Goal: Check status: Check status

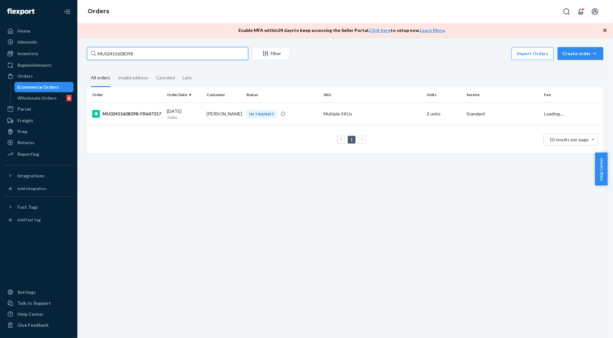
click at [140, 53] on input "MU02415608398" at bounding box center [167, 53] width 161 height 13
type input "MU02415585260"
click at [132, 118] on div "MU02415585260-FR623624" at bounding box center [127, 114] width 70 height 8
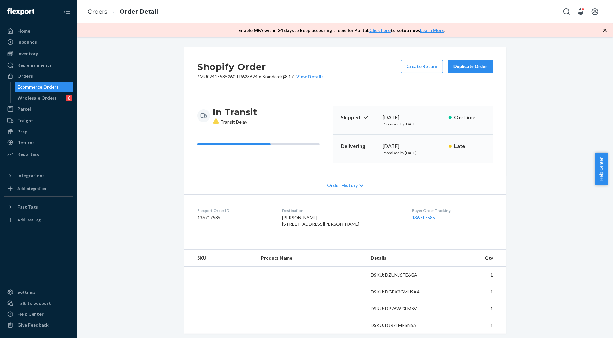
drag, startPoint x: 123, startPoint y: 198, endPoint x: 249, endPoint y: 179, distance: 127.9
click at [123, 198] on div "Shopify Order # MU02415585260-FR623624 • Standard / $8.17 View Details Create R…" at bounding box center [345, 288] width 526 height 482
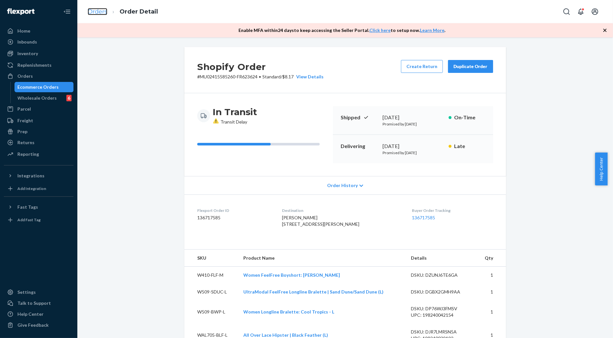
click at [100, 11] on link "Orders" at bounding box center [98, 11] width 20 height 7
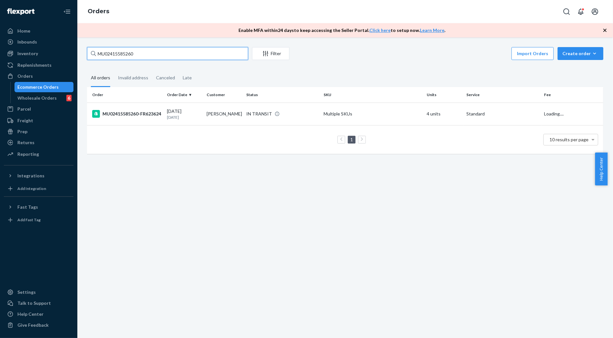
click at [129, 55] on input "MU02415585260" at bounding box center [167, 53] width 161 height 13
paste input "2409"
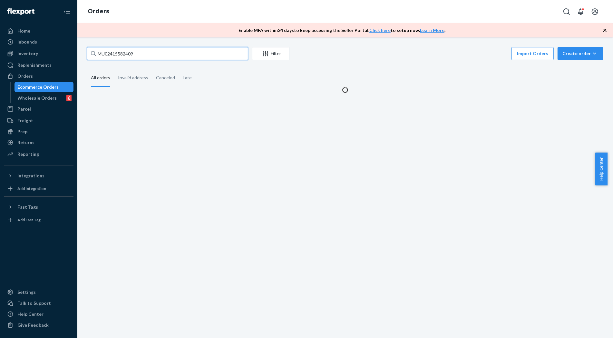
type input "MU02415582409"
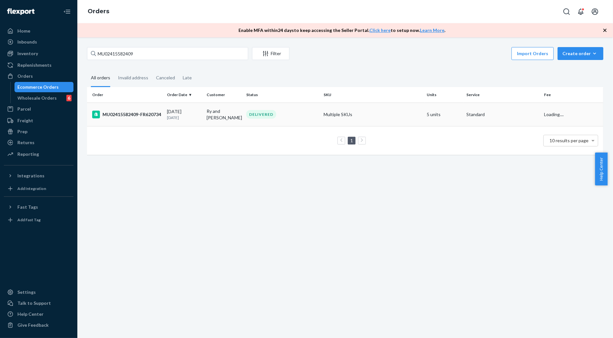
click at [122, 118] on div "MU02415582409-FR620734" at bounding box center [127, 115] width 70 height 8
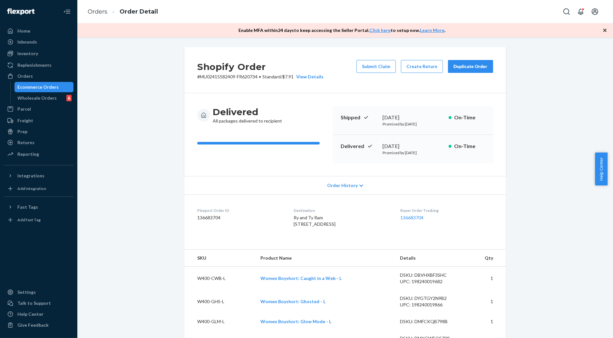
click at [539, 215] on div "Shopify Order # MU02415582409-FR620734 • Standard / $7.91 View Details Submit C…" at bounding box center [345, 307] width 526 height 521
